Goal: Information Seeking & Learning: Learn about a topic

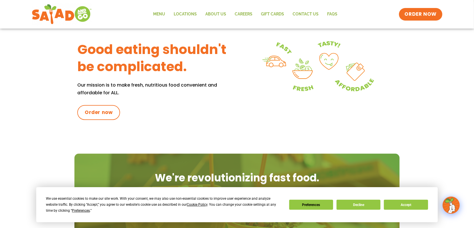
scroll to position [244, 0]
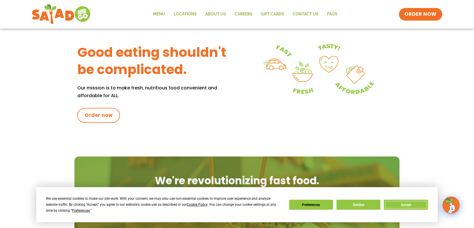
click at [405, 204] on button "Accept" at bounding box center [406, 204] width 44 height 10
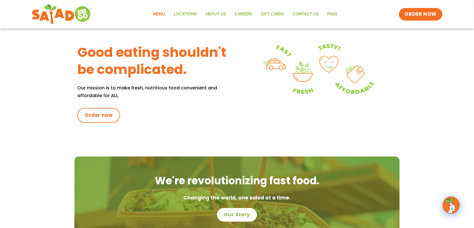
click at [156, 12] on link "Menu" at bounding box center [159, 14] width 21 height 13
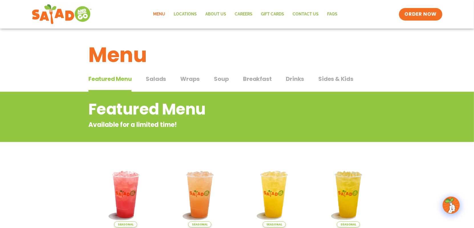
click at [160, 80] on span "Salads" at bounding box center [156, 78] width 20 height 9
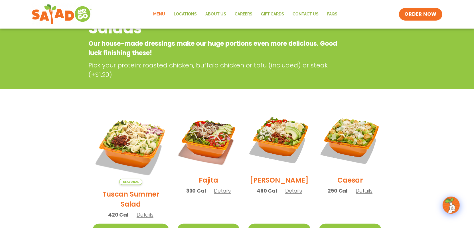
scroll to position [32, 0]
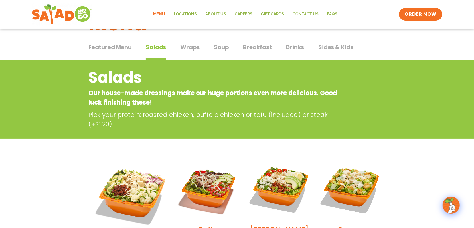
click at [196, 45] on span "Wraps" at bounding box center [189, 47] width 19 height 9
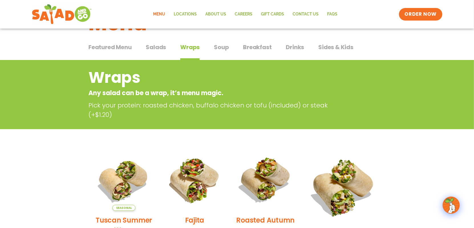
click at [218, 46] on span "Soup" at bounding box center [221, 47] width 15 height 9
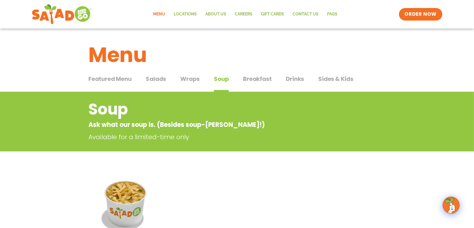
click at [300, 78] on span "Drinks" at bounding box center [295, 78] width 18 height 9
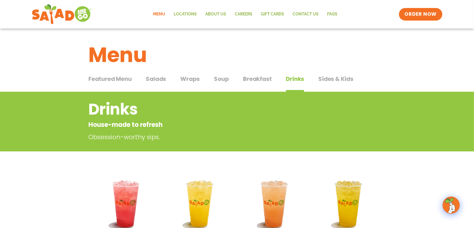
click at [332, 80] on span "Sides & Kids" at bounding box center [335, 78] width 35 height 9
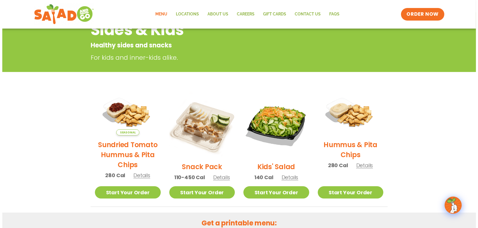
scroll to position [86, 0]
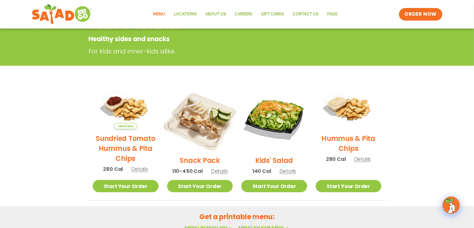
click at [207, 128] on img at bounding box center [199, 117] width 77 height 77
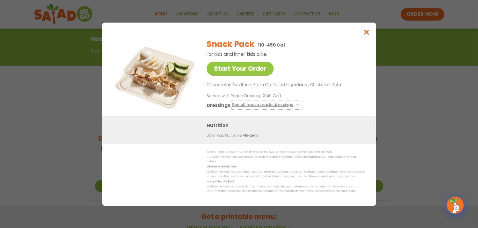
click at [298, 107] on button "See all house made dressings" at bounding box center [266, 104] width 69 height 7
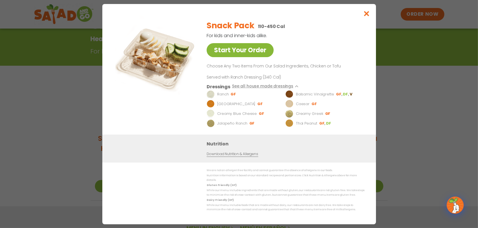
click at [241, 52] on link "Start Your Order" at bounding box center [240, 50] width 67 height 14
